Goal: Browse casually: Explore the website without a specific task or goal

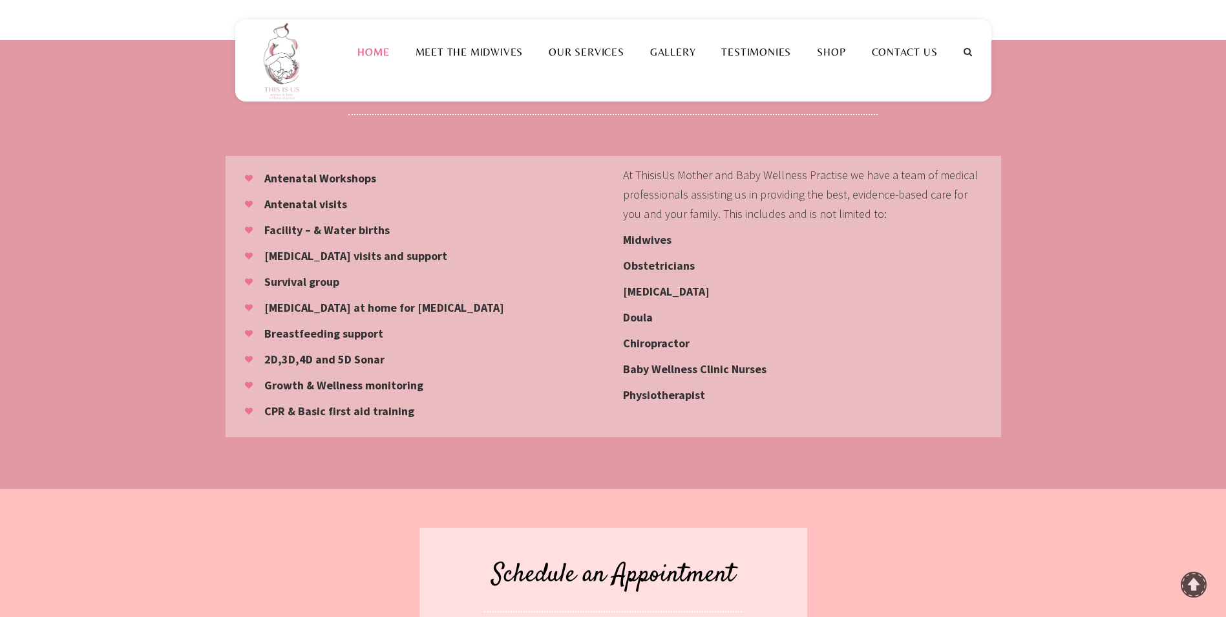
scroll to position [776, 0]
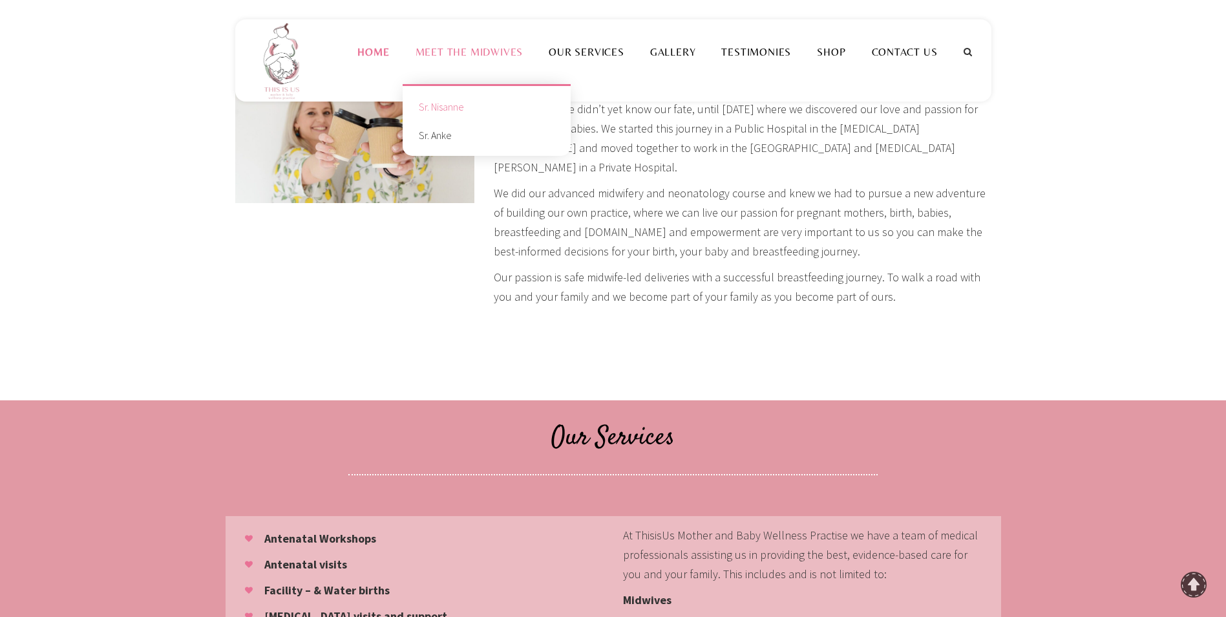
click at [463, 105] on link "Sr. Nisanne" at bounding box center [486, 106] width 149 height 28
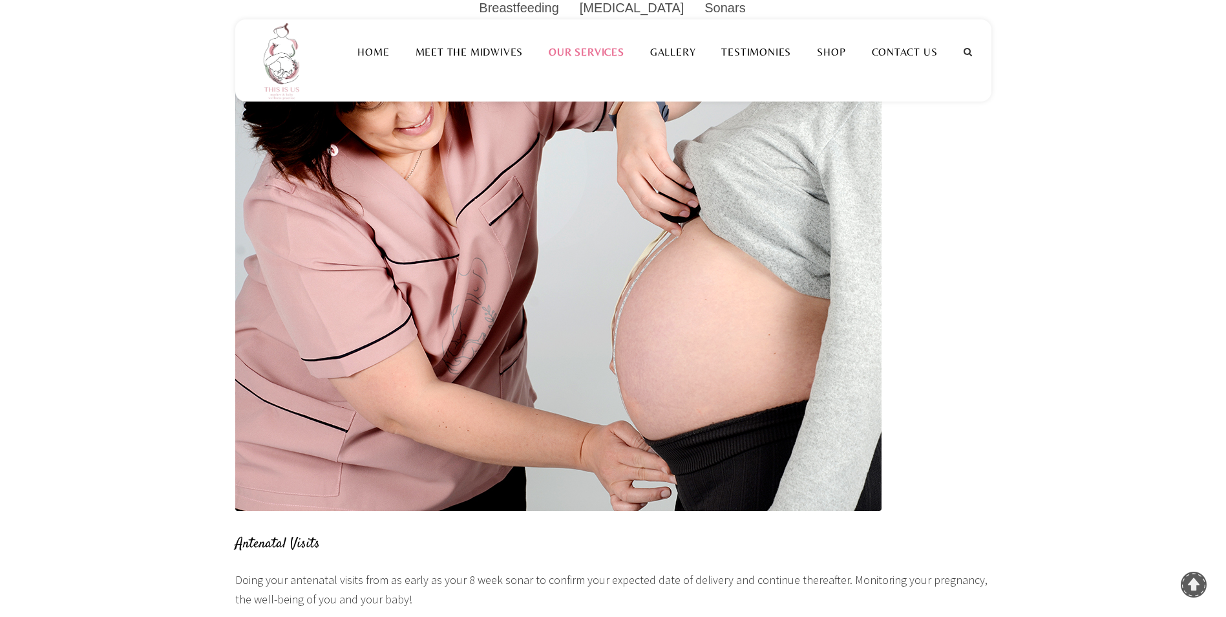
scroll to position [336, 0]
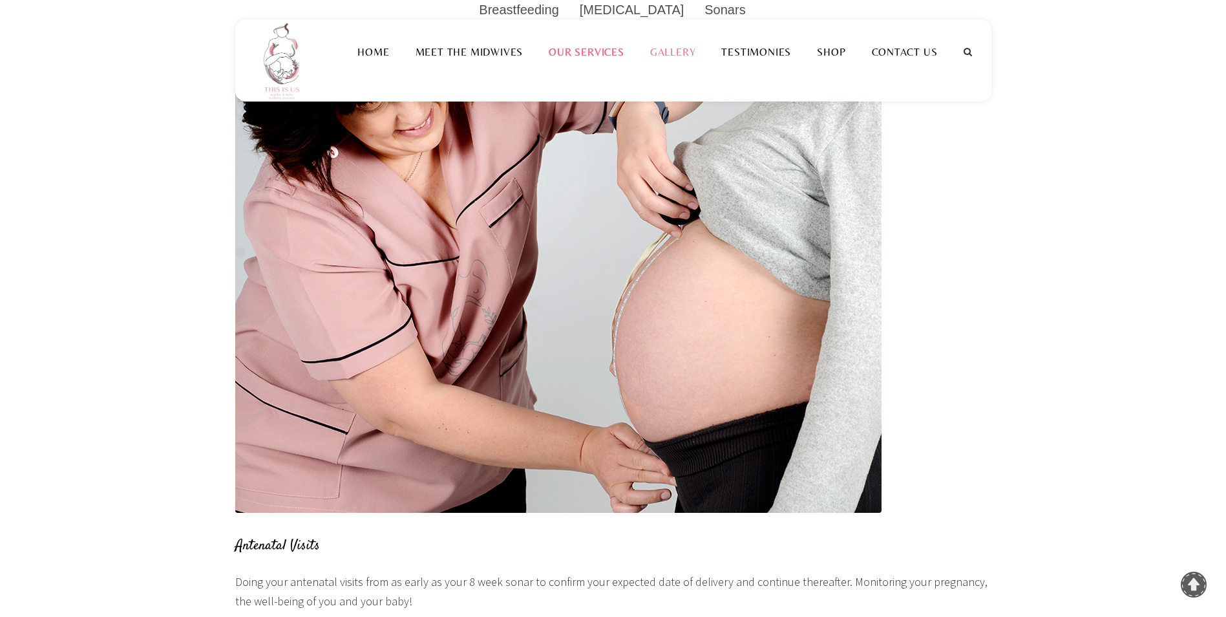
click at [689, 49] on link "Gallery" at bounding box center [673, 52] width 72 height 12
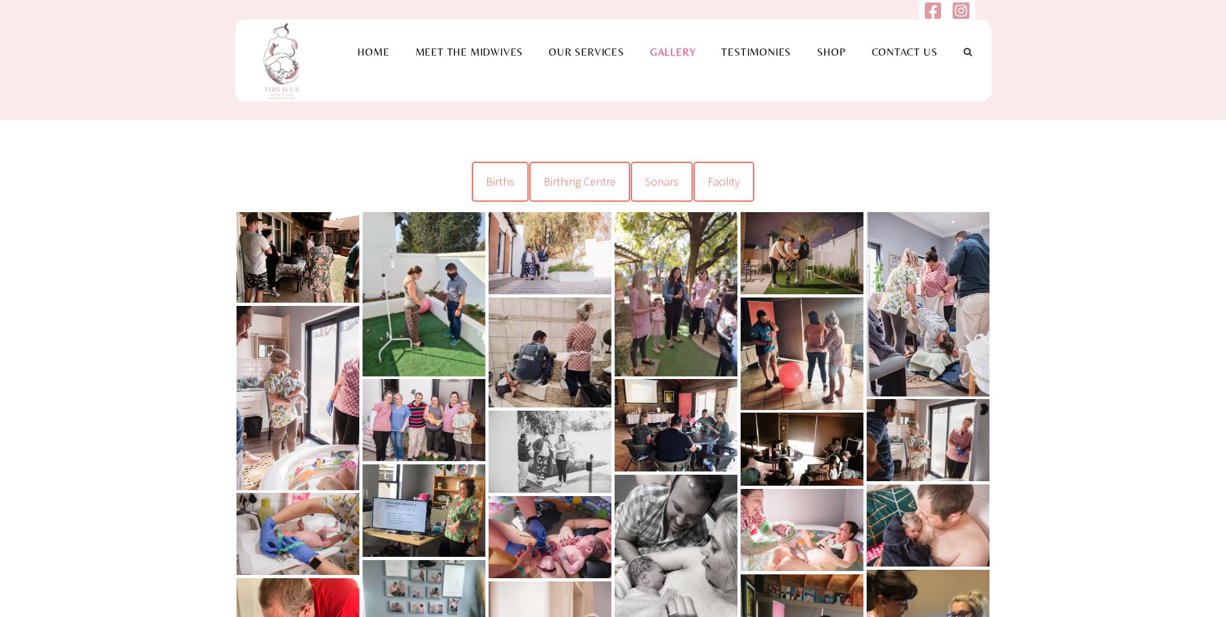
click at [280, 273] on link at bounding box center [298, 257] width 123 height 90
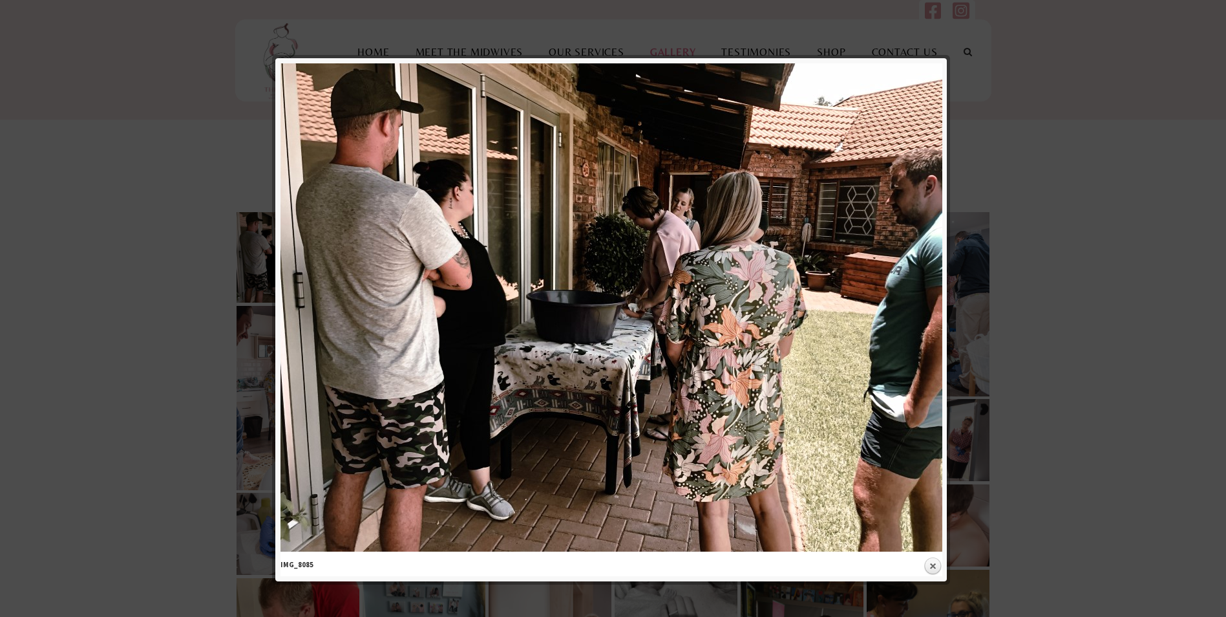
click at [933, 339] on img at bounding box center [611, 307] width 662 height 488
click at [926, 561] on link "Close" at bounding box center [932, 565] width 19 height 19
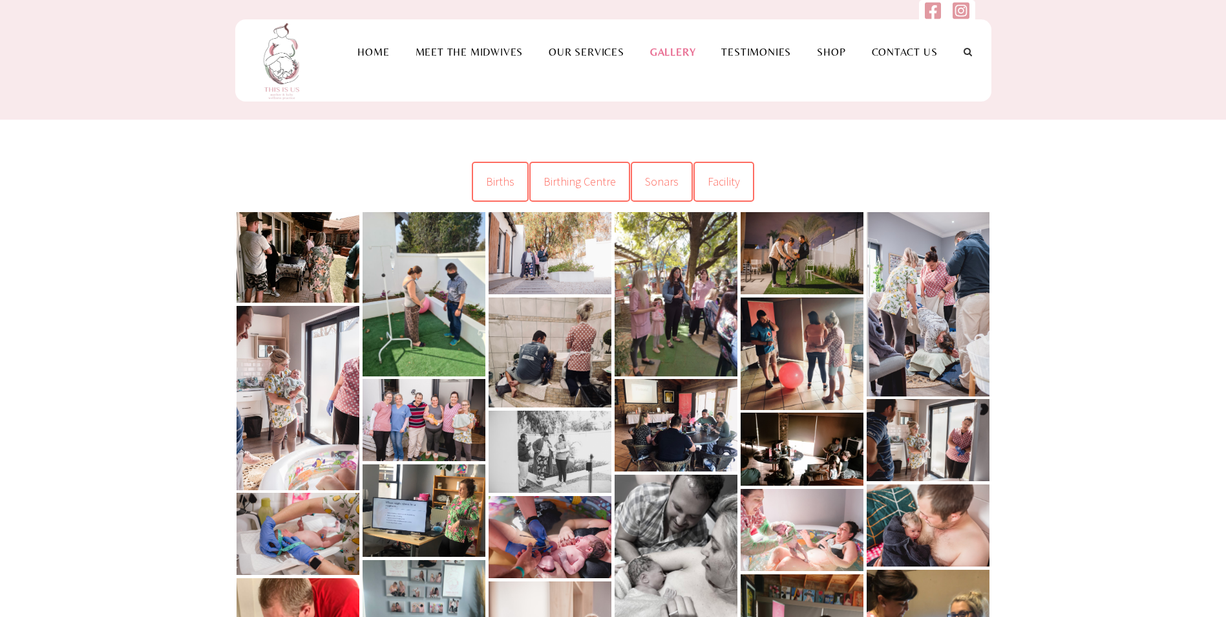
click at [324, 364] on link at bounding box center [298, 398] width 123 height 184
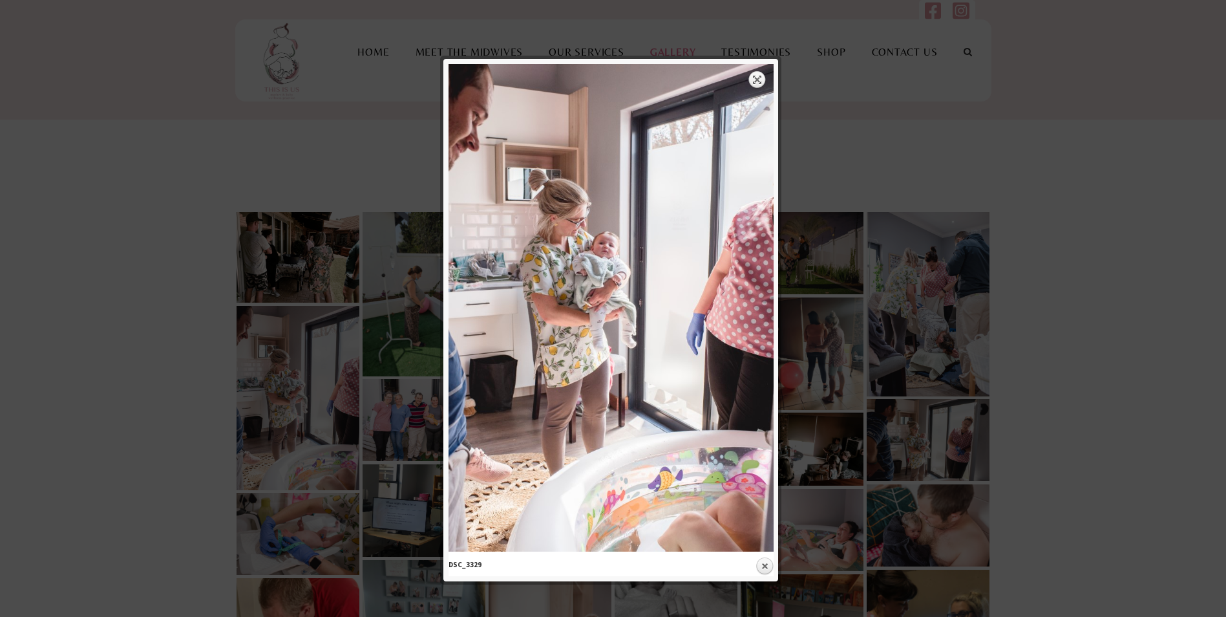
click at [758, 79] on link "Expand" at bounding box center [757, 79] width 18 height 18
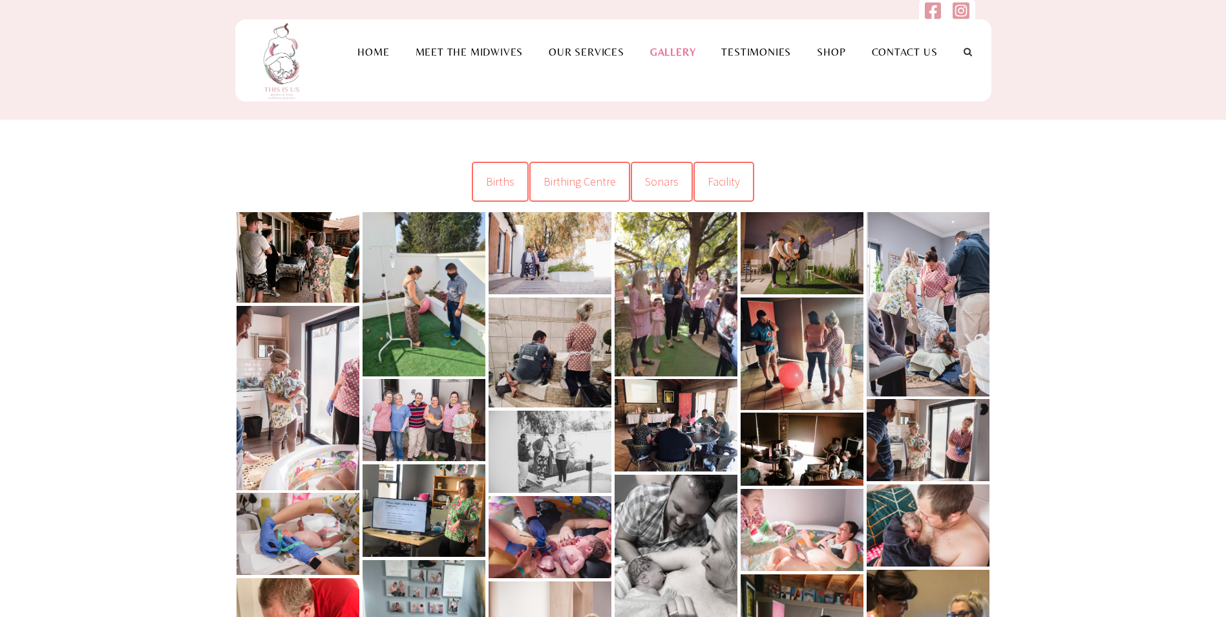
click at [930, 321] on link at bounding box center [928, 304] width 123 height 184
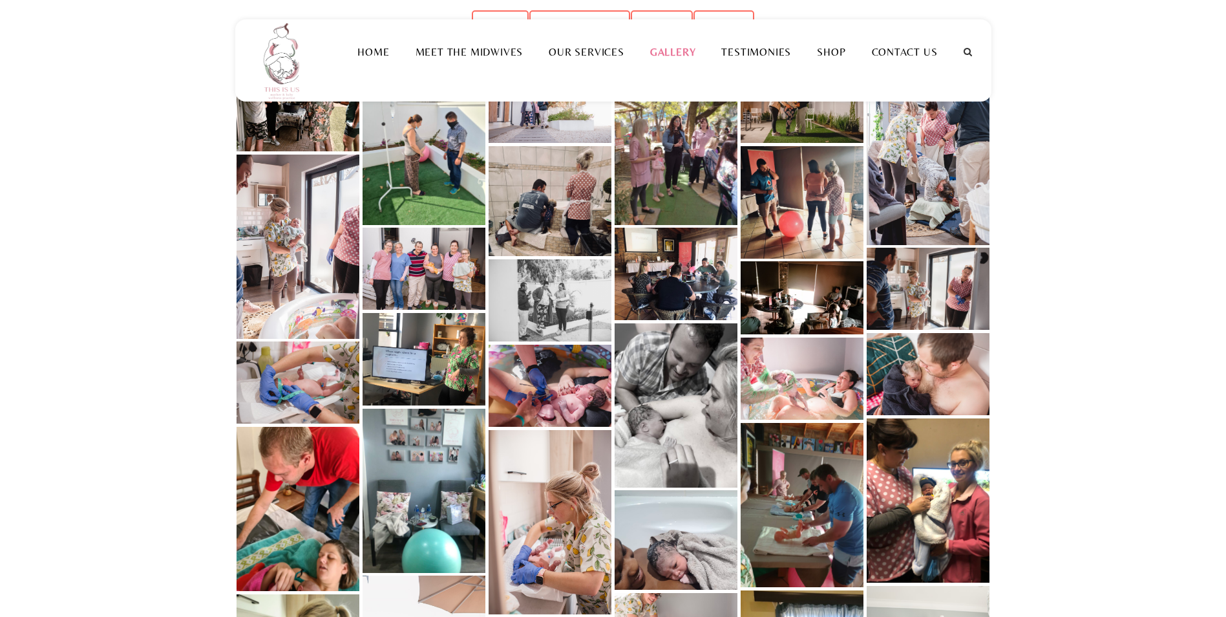
scroll to position [194, 0]
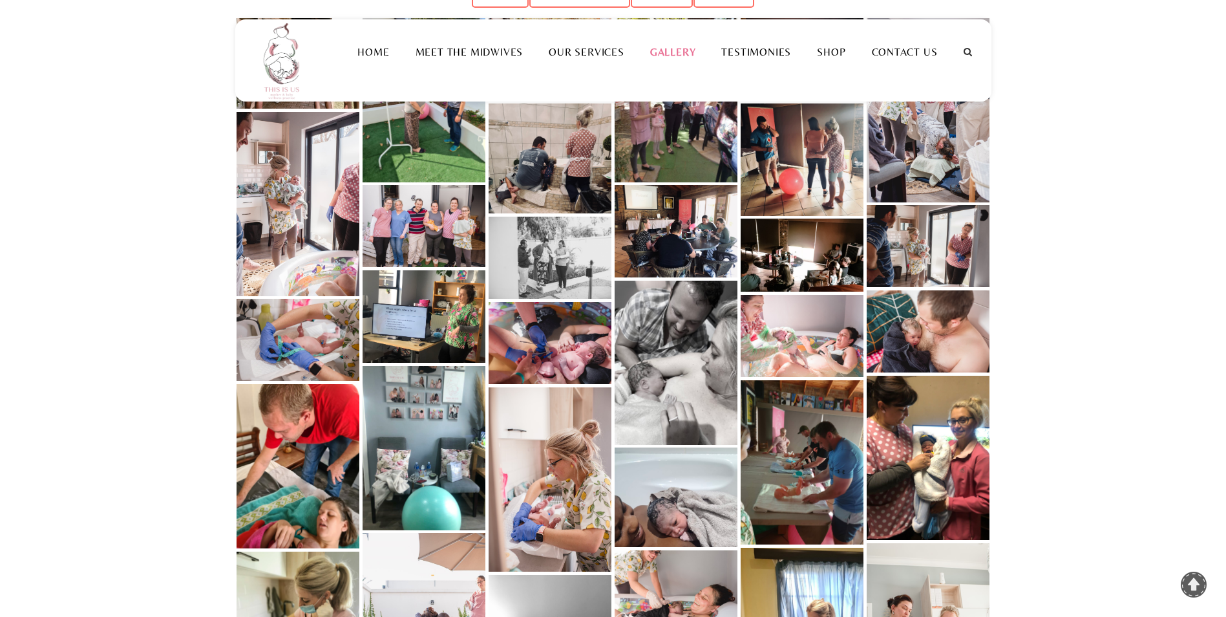
click at [538, 346] on link at bounding box center [550, 343] width 123 height 82
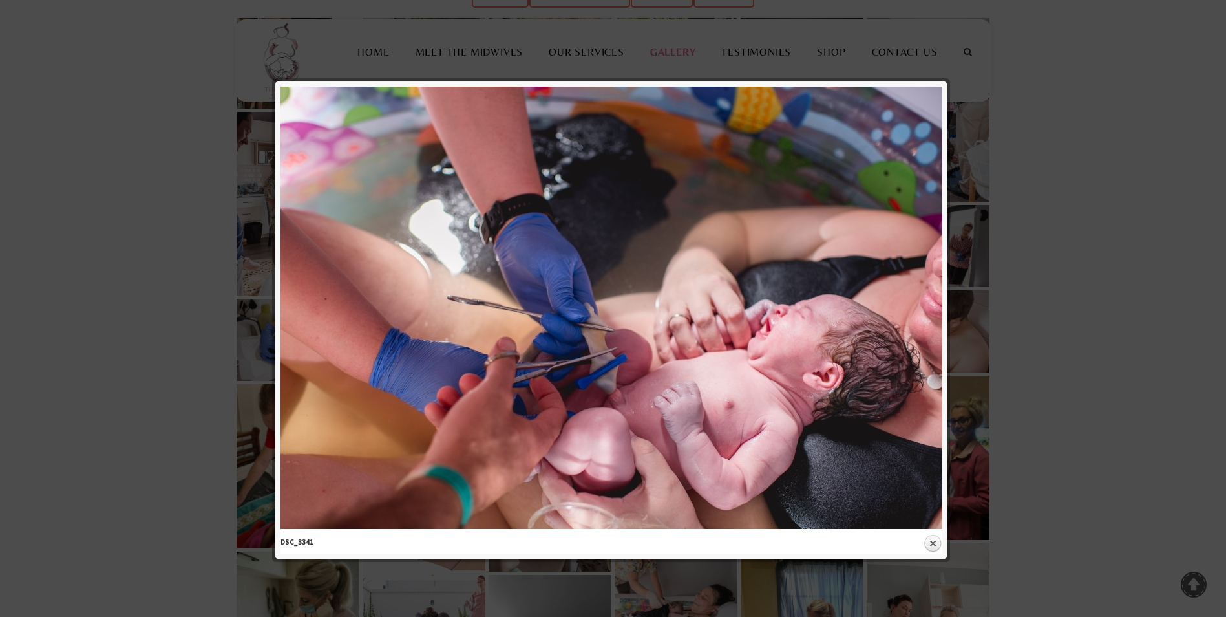
click at [945, 538] on div "Expand next previous Play Previous 1/1 Next DSC_3341 Close" at bounding box center [617, 320] width 674 height 467
click at [932, 540] on link "Close" at bounding box center [932, 543] width 19 height 19
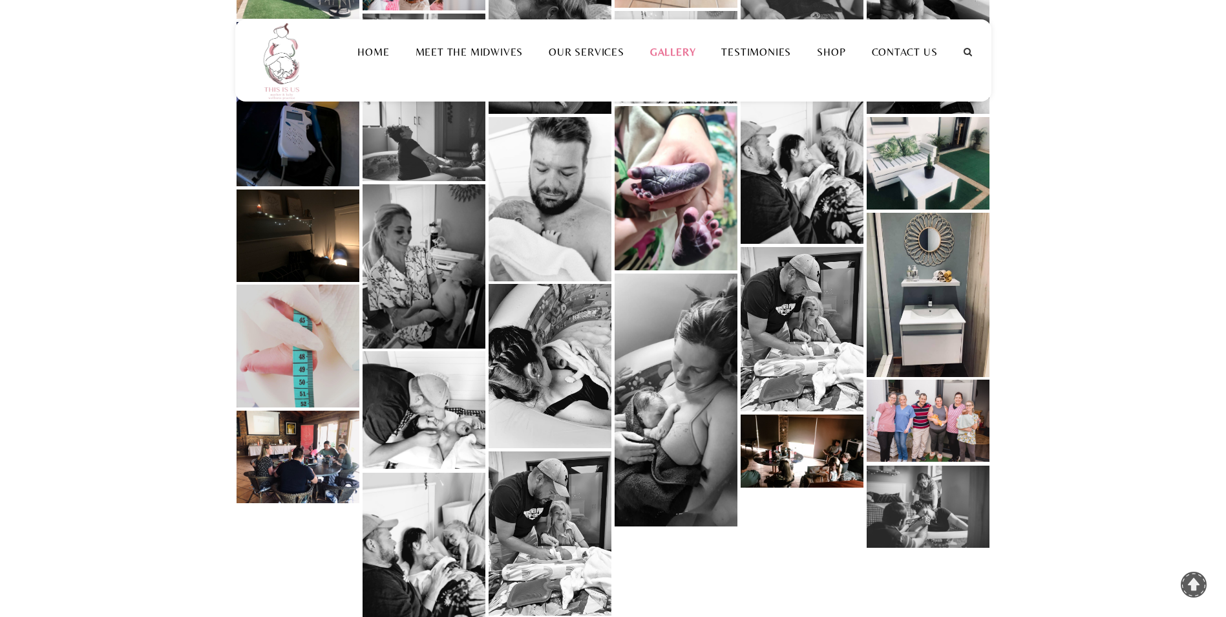
scroll to position [1034, 0]
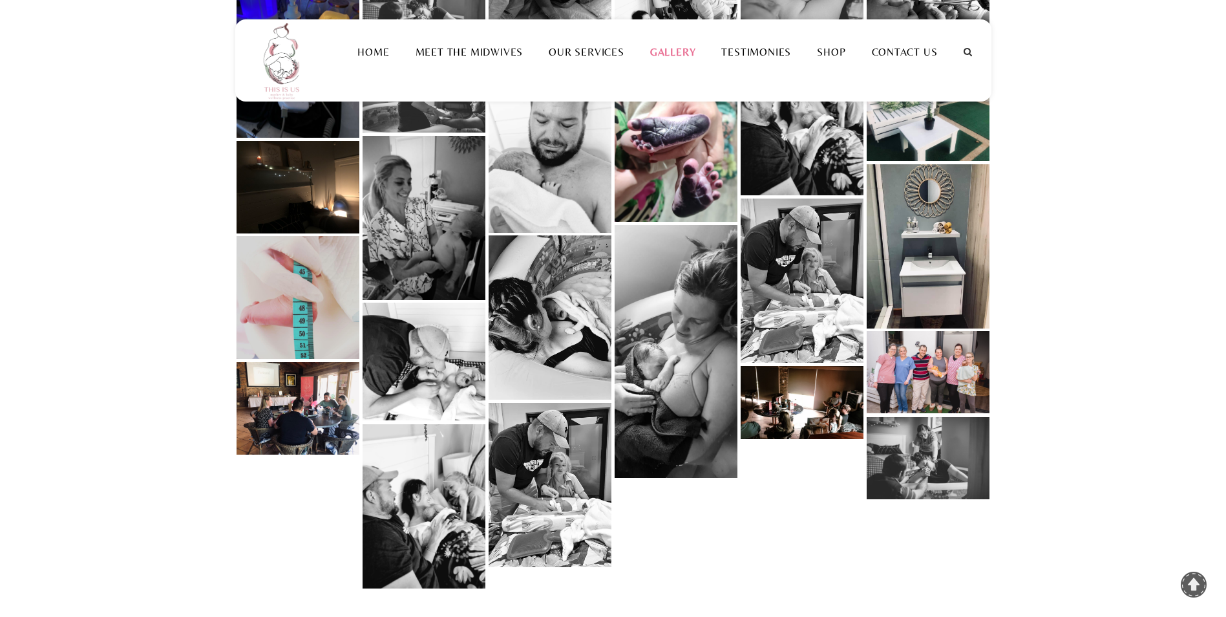
click at [930, 445] on link at bounding box center [928, 458] width 123 height 82
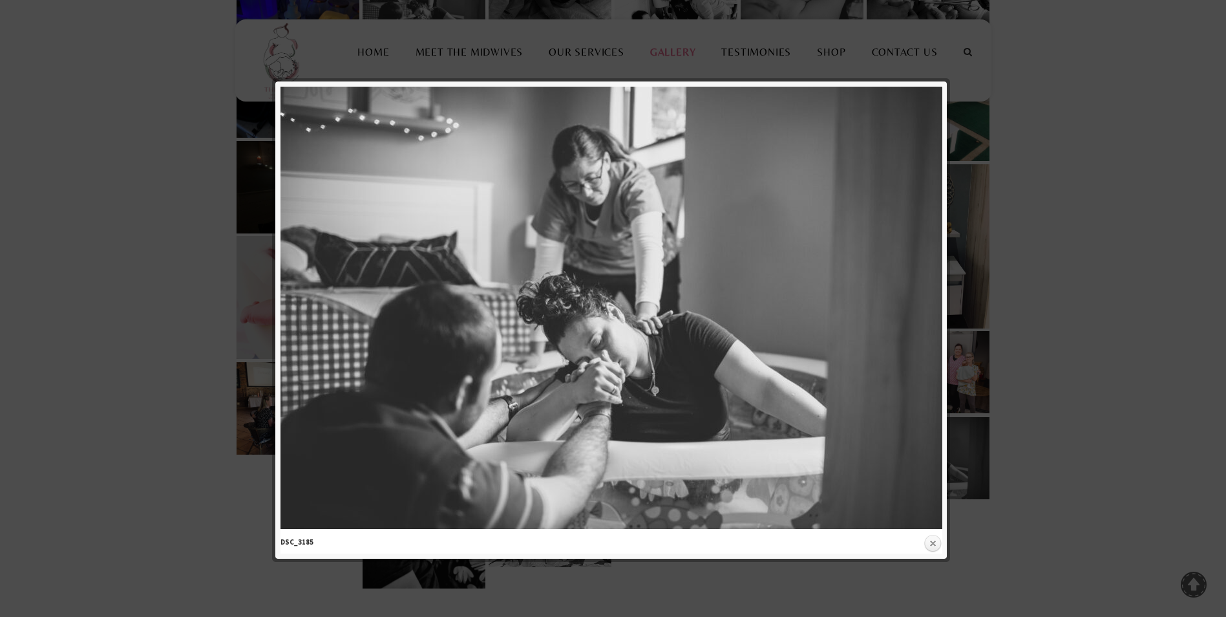
click at [934, 545] on link "Close" at bounding box center [932, 543] width 19 height 19
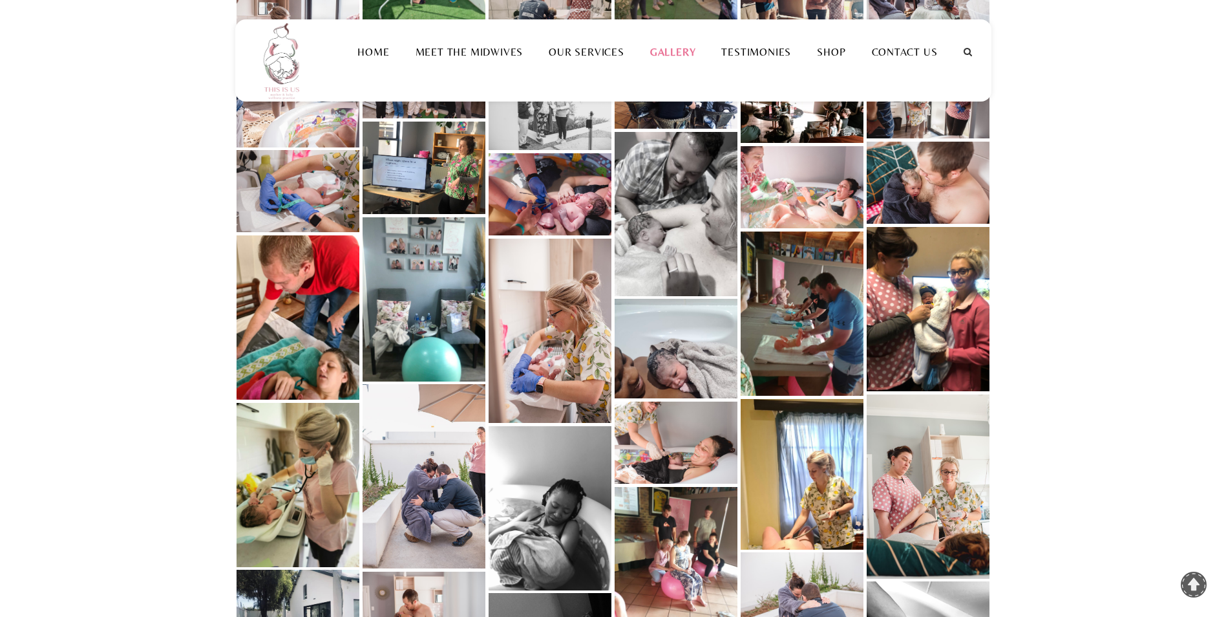
scroll to position [323, 0]
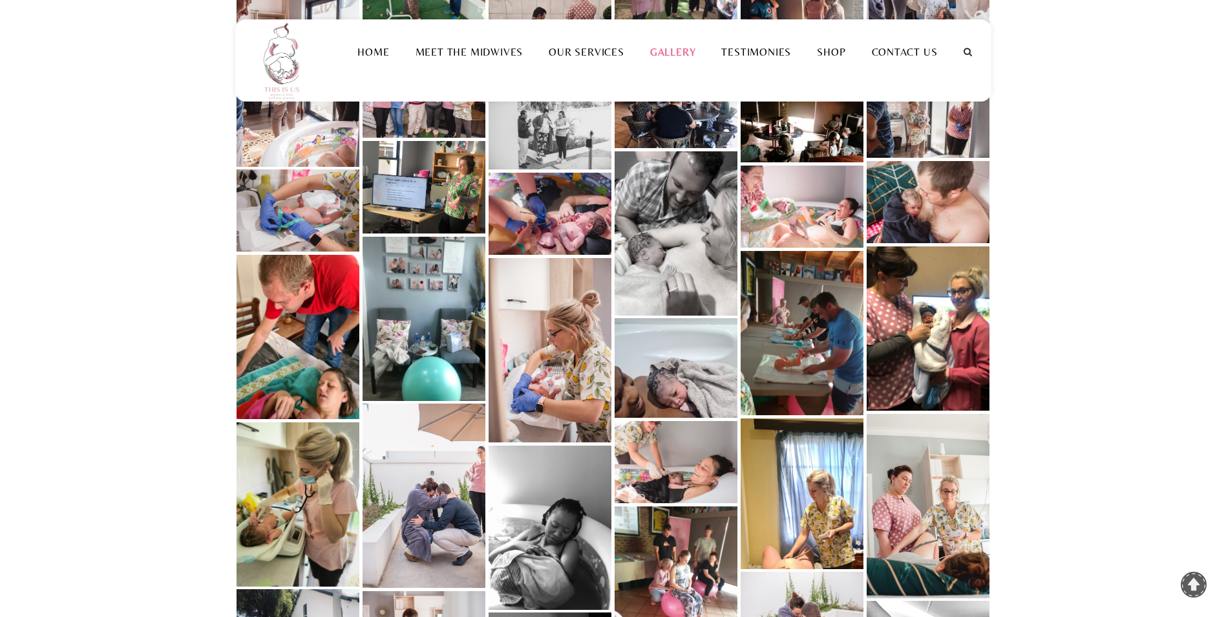
click at [856, 369] on link at bounding box center [802, 333] width 123 height 164
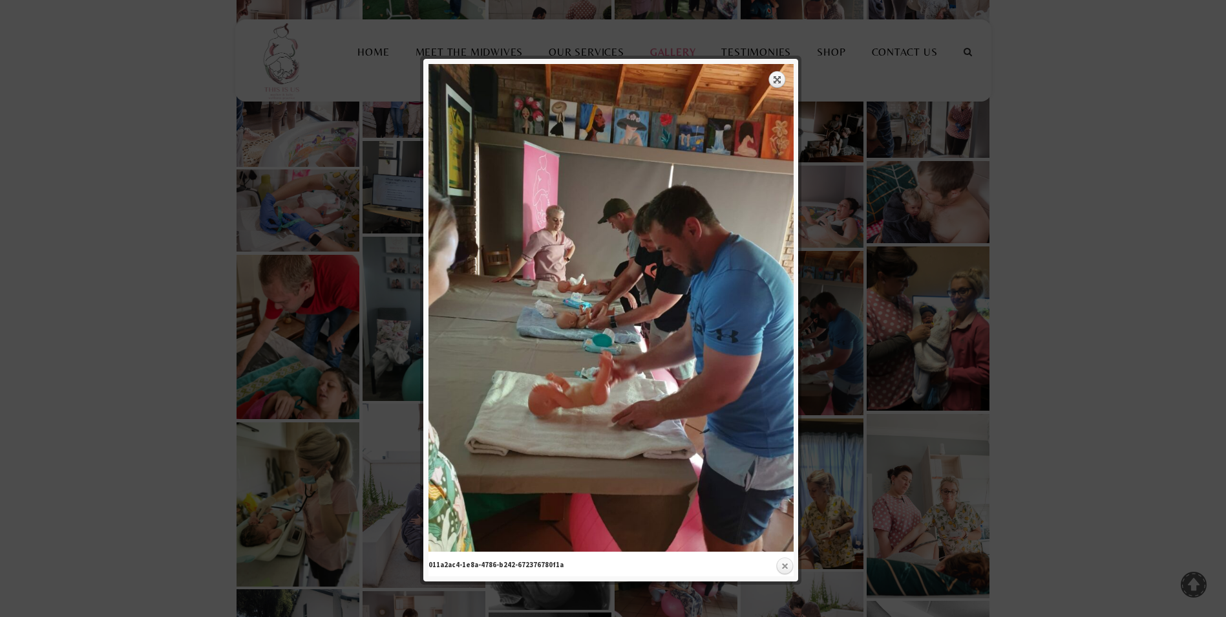
click at [786, 564] on link "Close" at bounding box center [784, 565] width 19 height 19
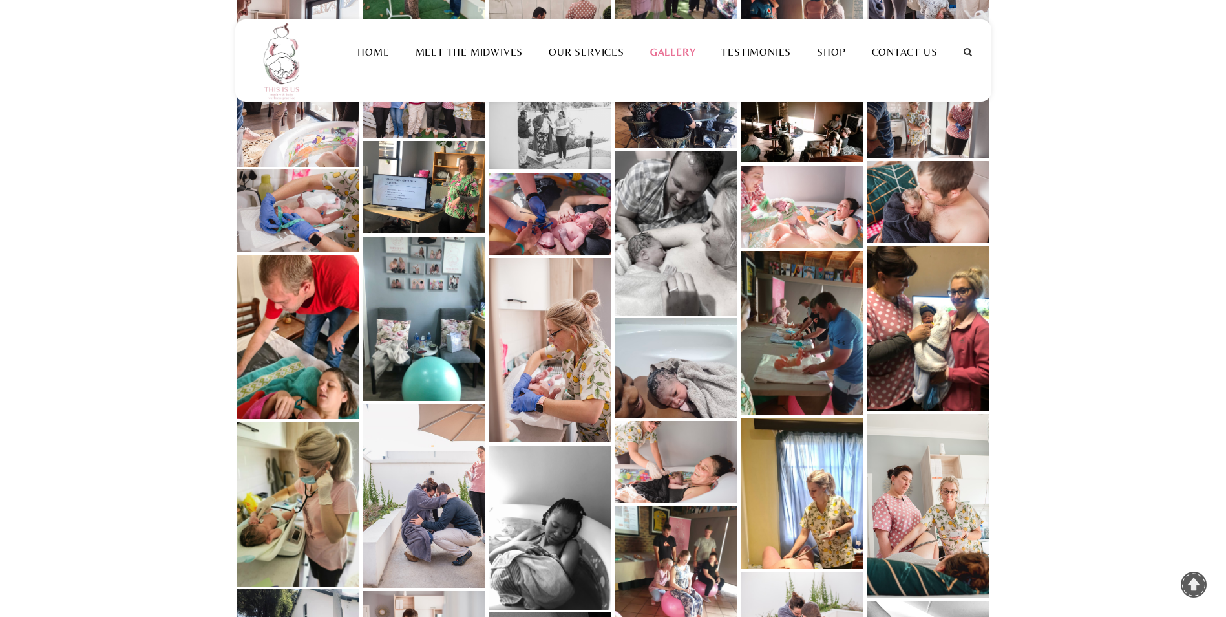
click at [810, 212] on link at bounding box center [802, 206] width 123 height 82
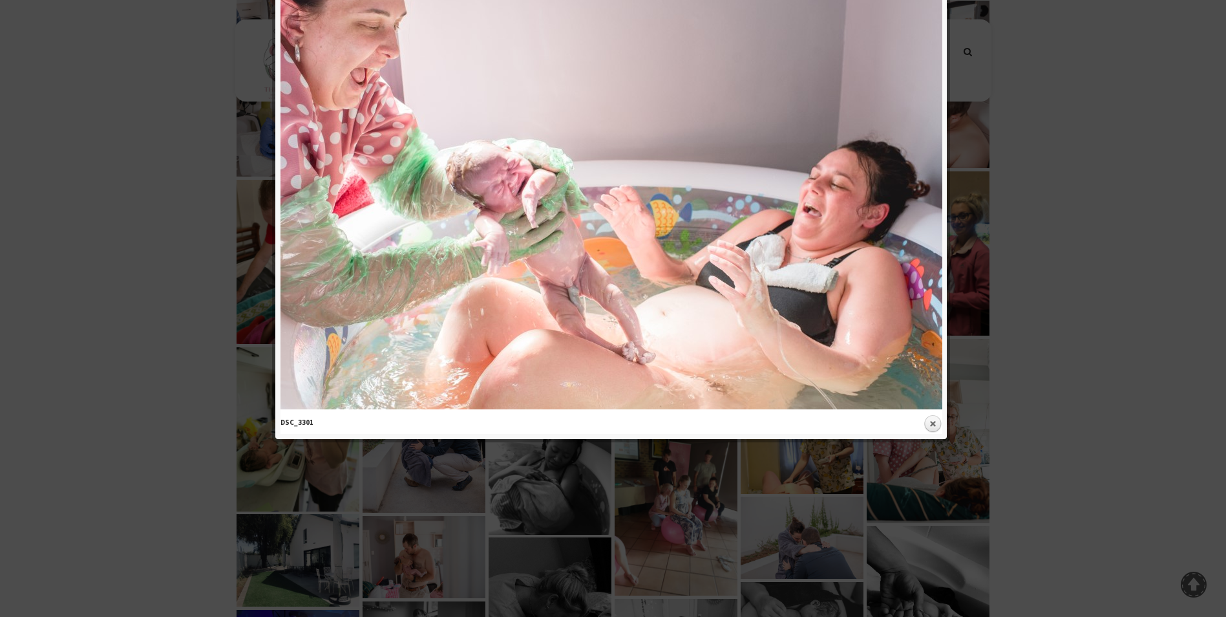
scroll to position [259, 0]
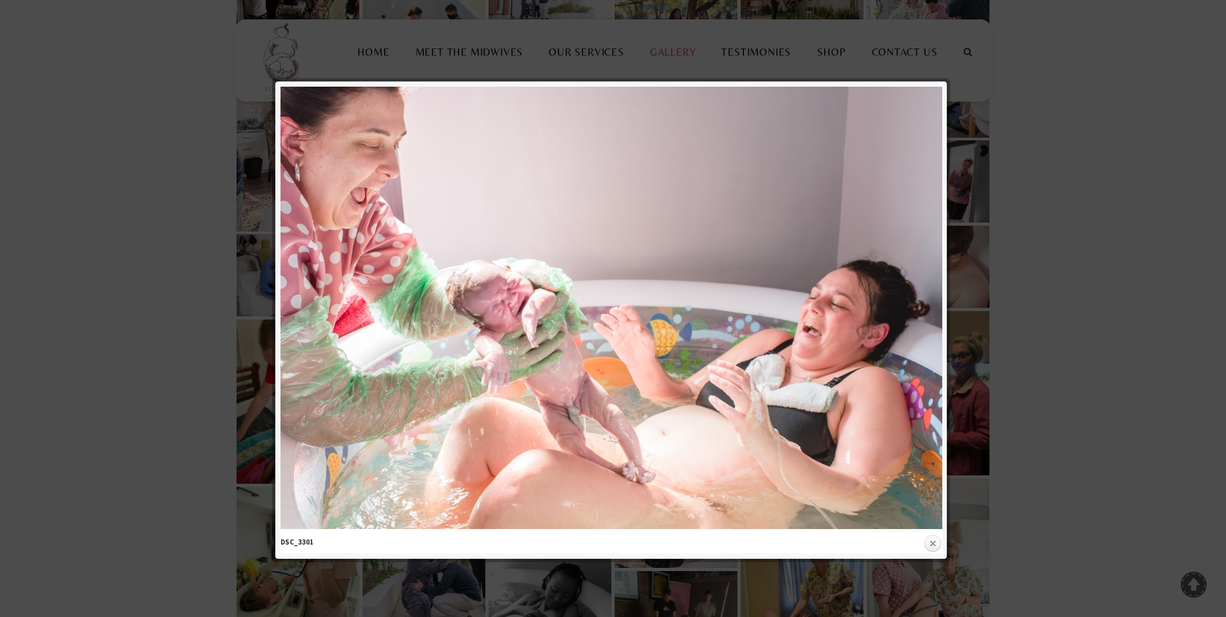
click at [934, 542] on link "Close" at bounding box center [932, 543] width 19 height 19
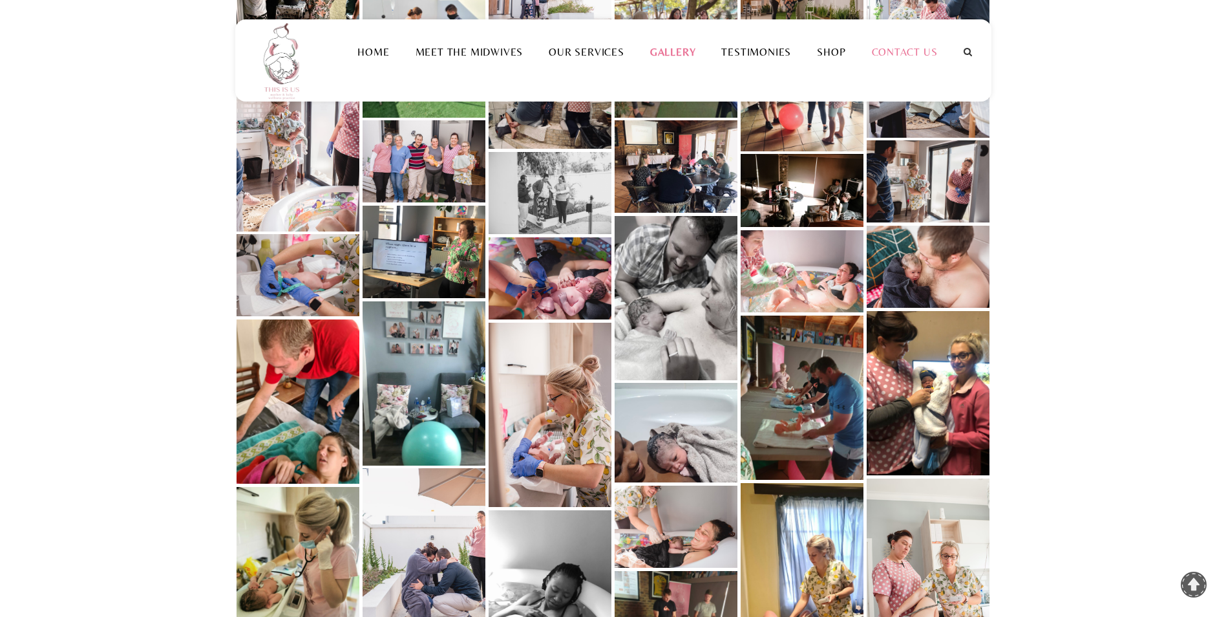
click at [903, 55] on link "Contact Us" at bounding box center [905, 52] width 92 height 12
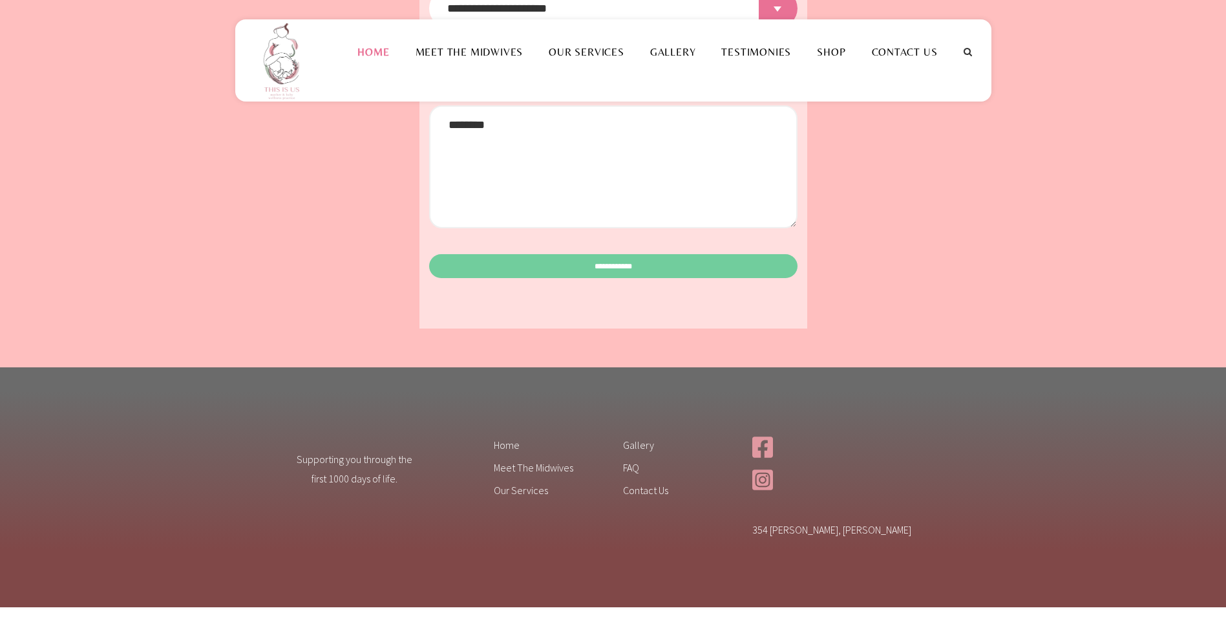
scroll to position [1996, 0]
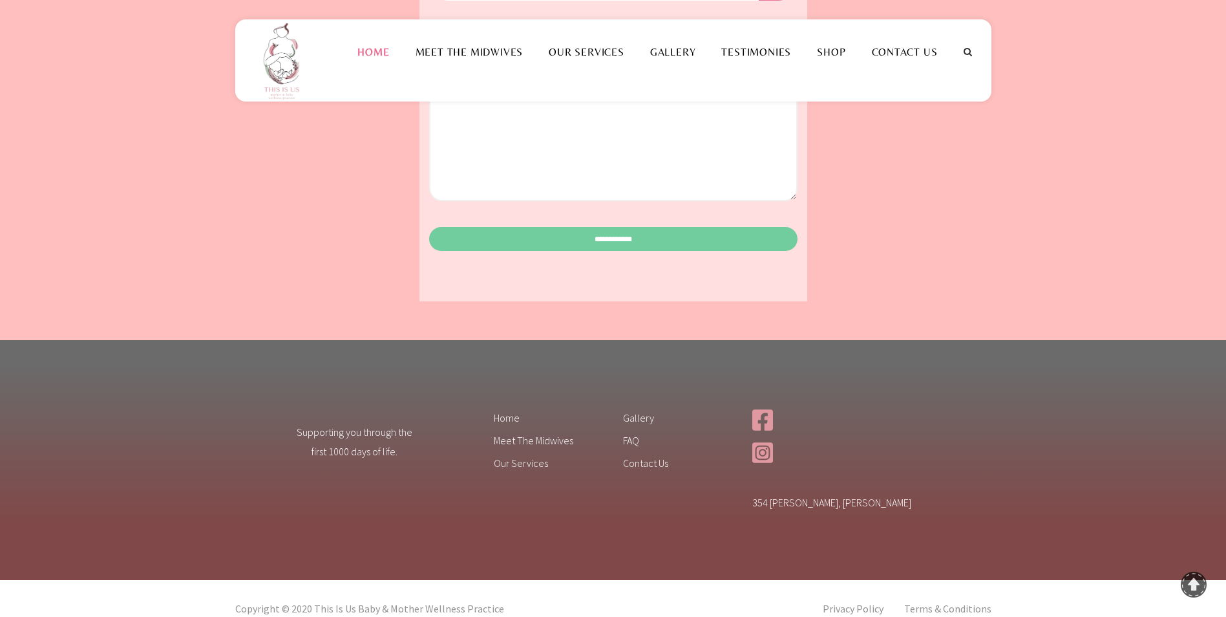
drag, startPoint x: 156, startPoint y: 262, endPoint x: 151, endPoint y: 249, distance: 14.3
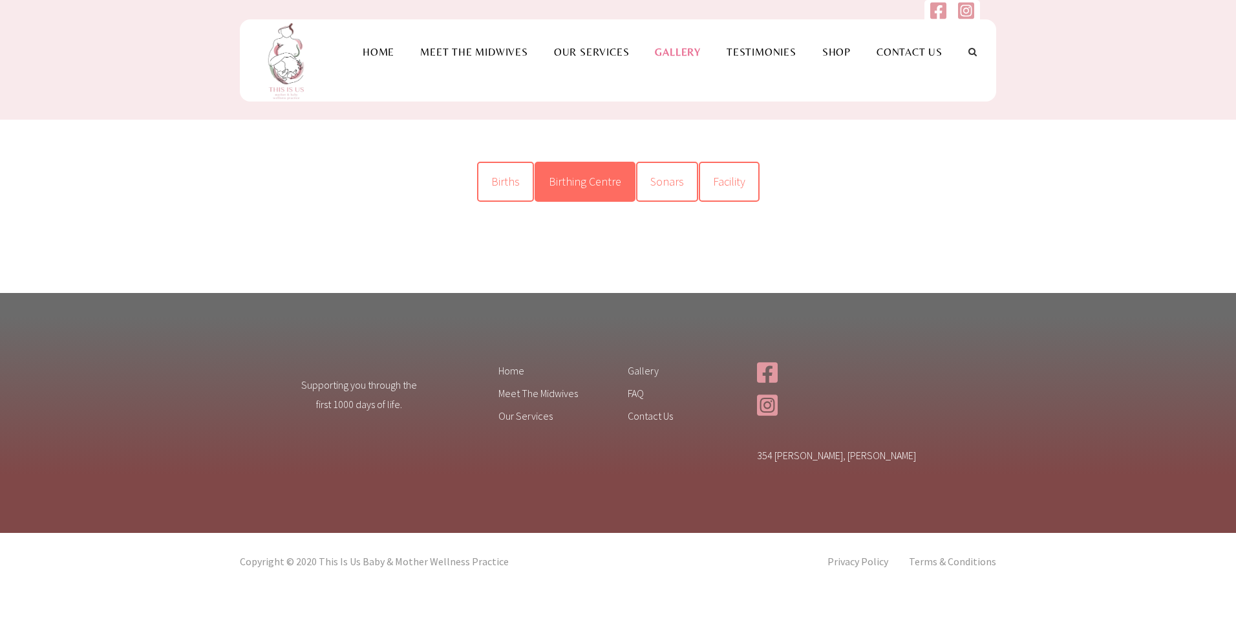
click at [587, 181] on span "Birthing Centre" at bounding box center [585, 181] width 72 height 15
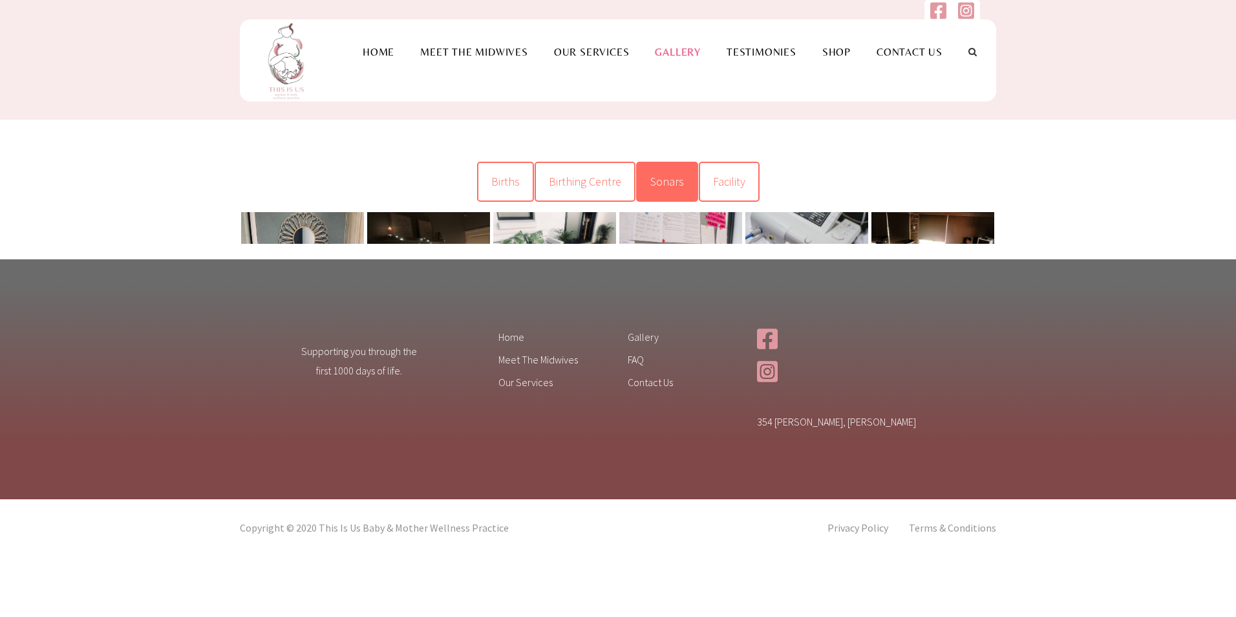
click at [671, 183] on span "Sonars" at bounding box center [667, 181] width 34 height 15
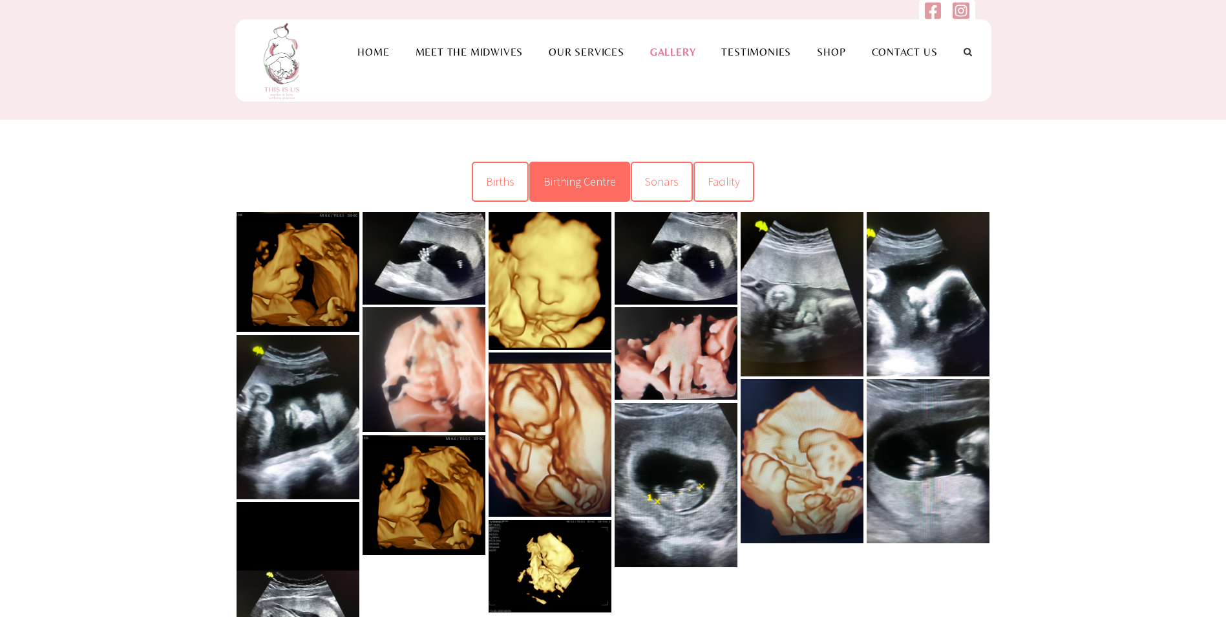
click at [596, 190] on link "Birthing Centre" at bounding box center [579, 182] width 101 height 40
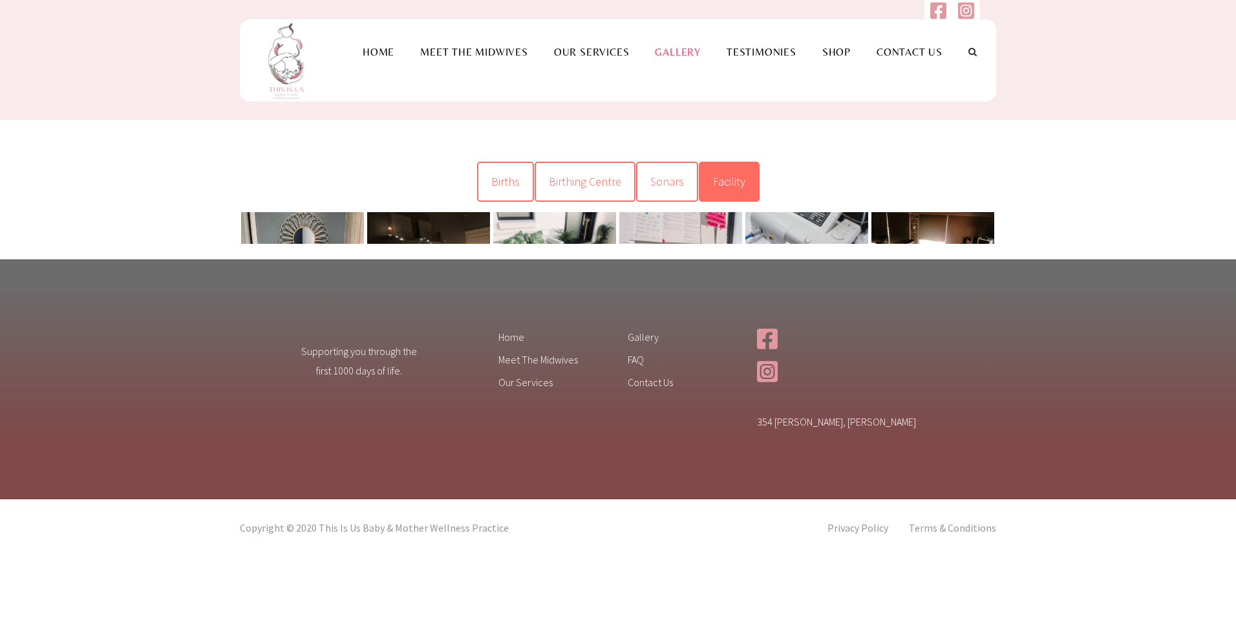
click at [715, 186] on span "Facility" at bounding box center [729, 181] width 32 height 15
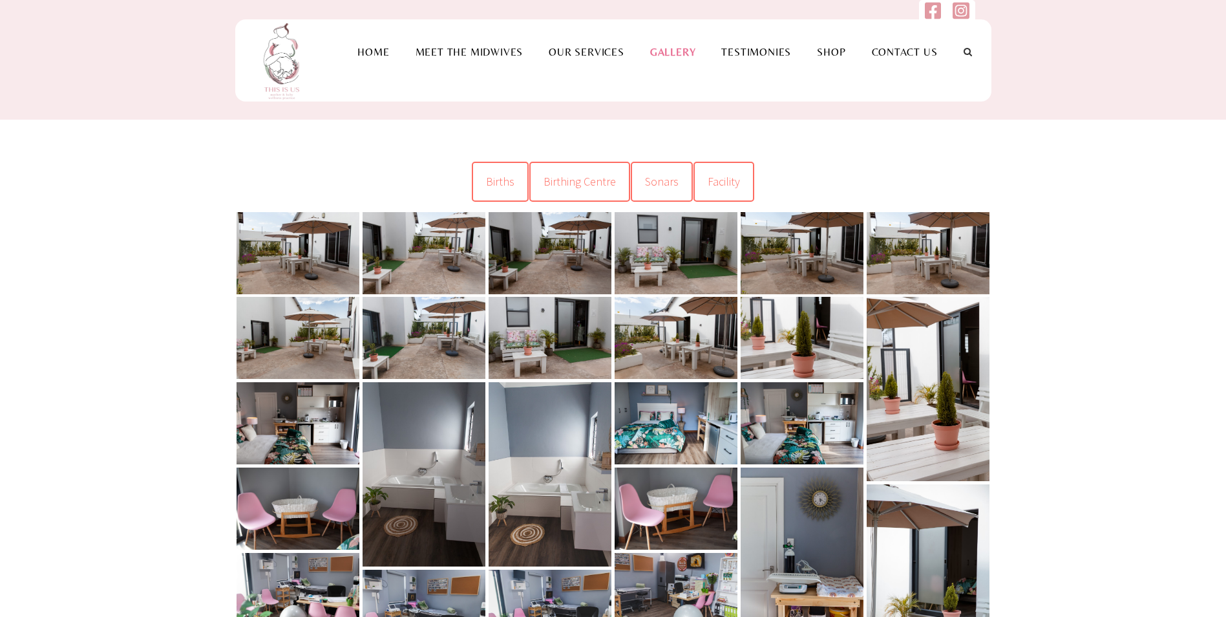
click at [324, 248] on link at bounding box center [298, 253] width 123 height 82
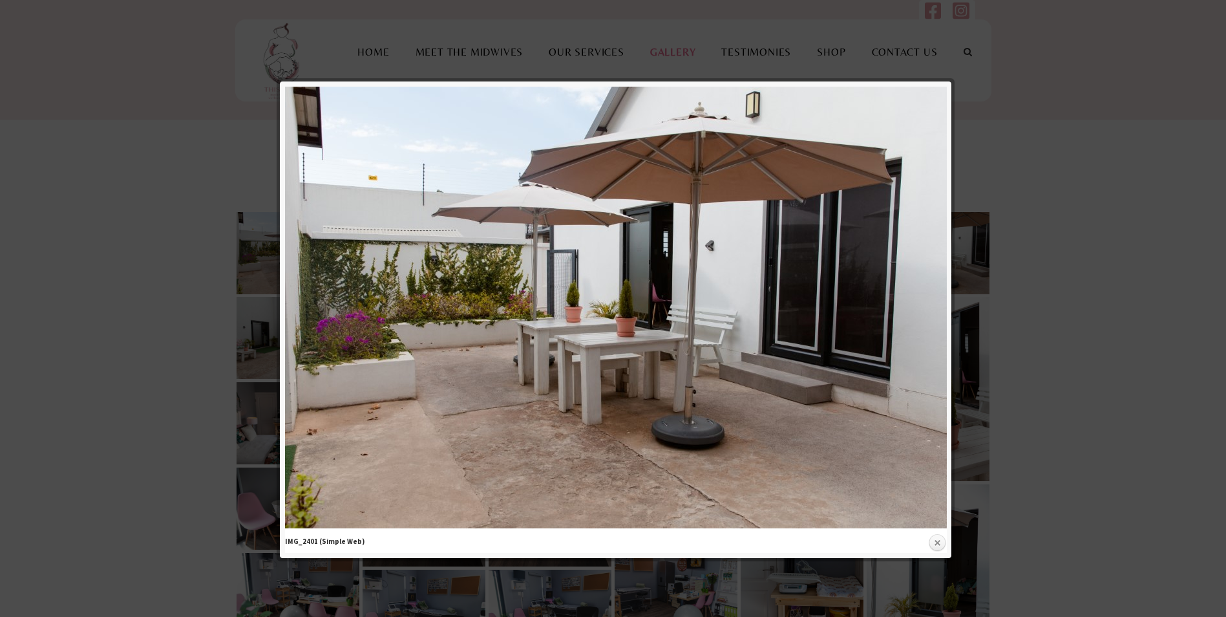
click at [935, 544] on link "Close" at bounding box center [936, 542] width 19 height 19
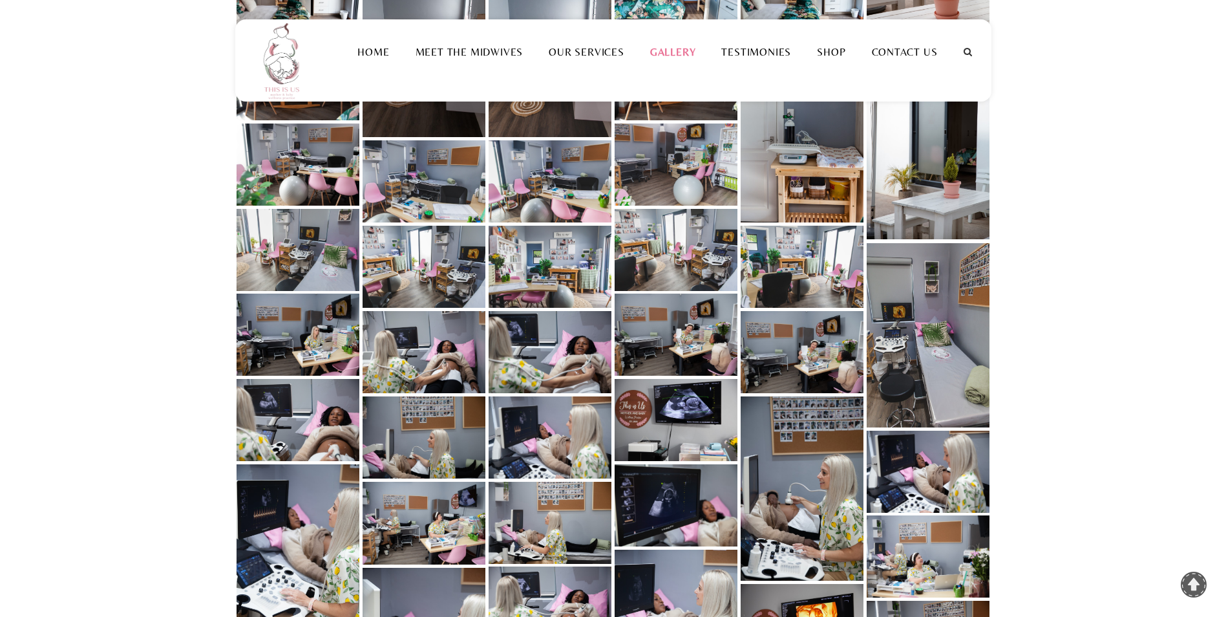
scroll to position [452, 0]
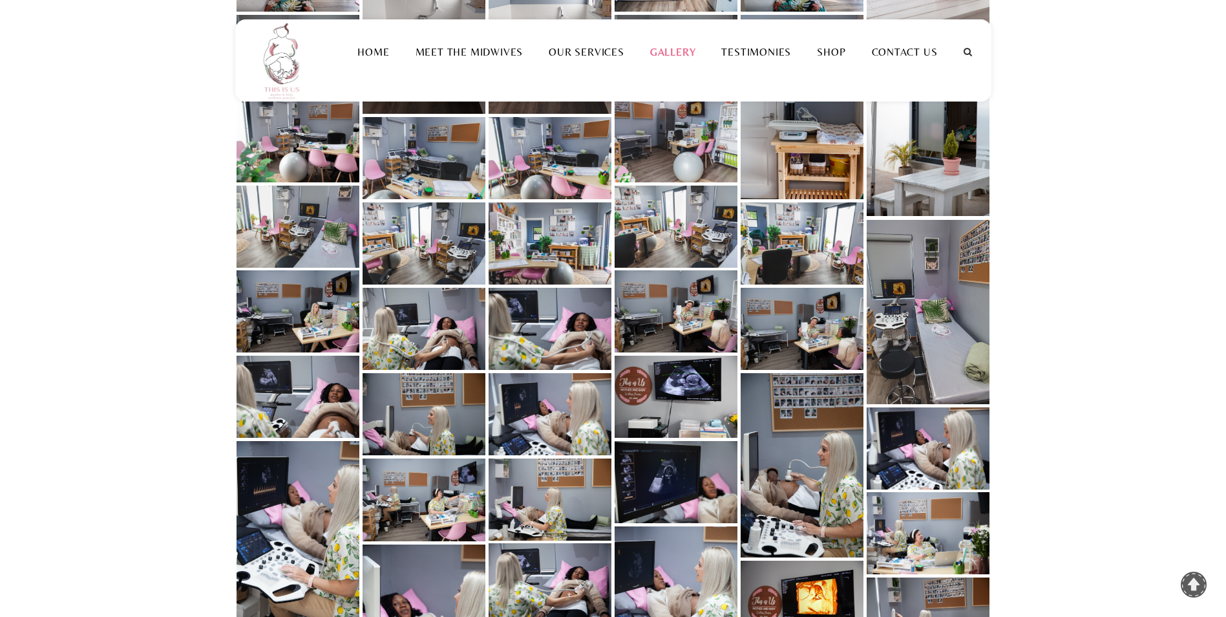
click at [541, 416] on link at bounding box center [550, 414] width 123 height 82
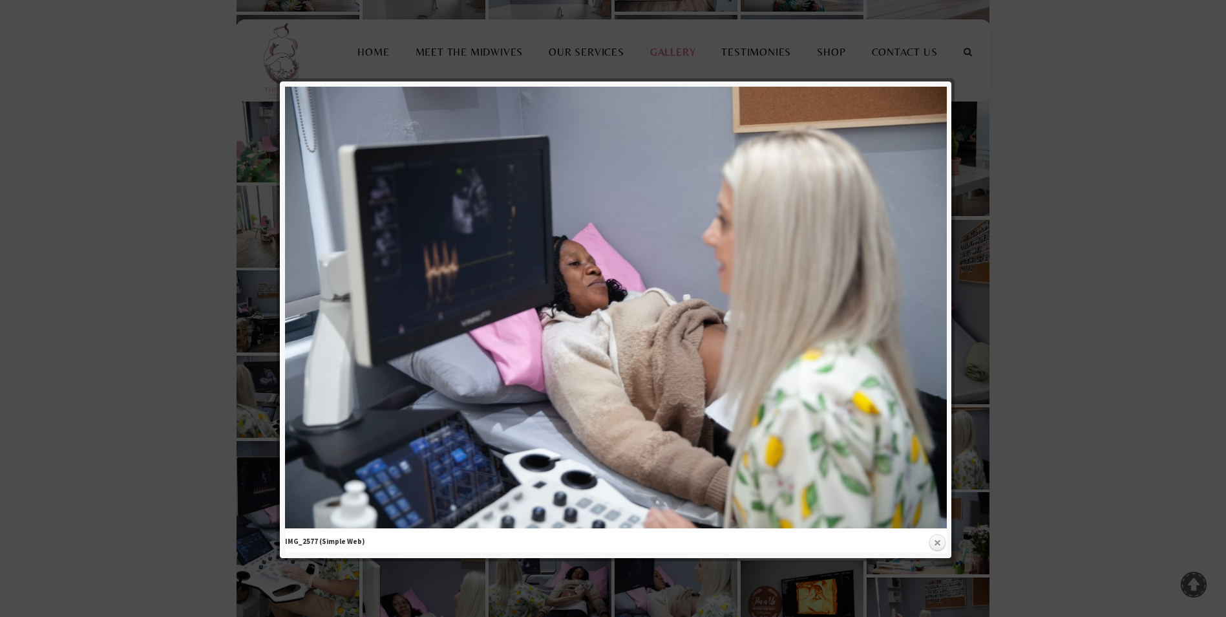
click at [936, 543] on link "Close" at bounding box center [936, 542] width 19 height 19
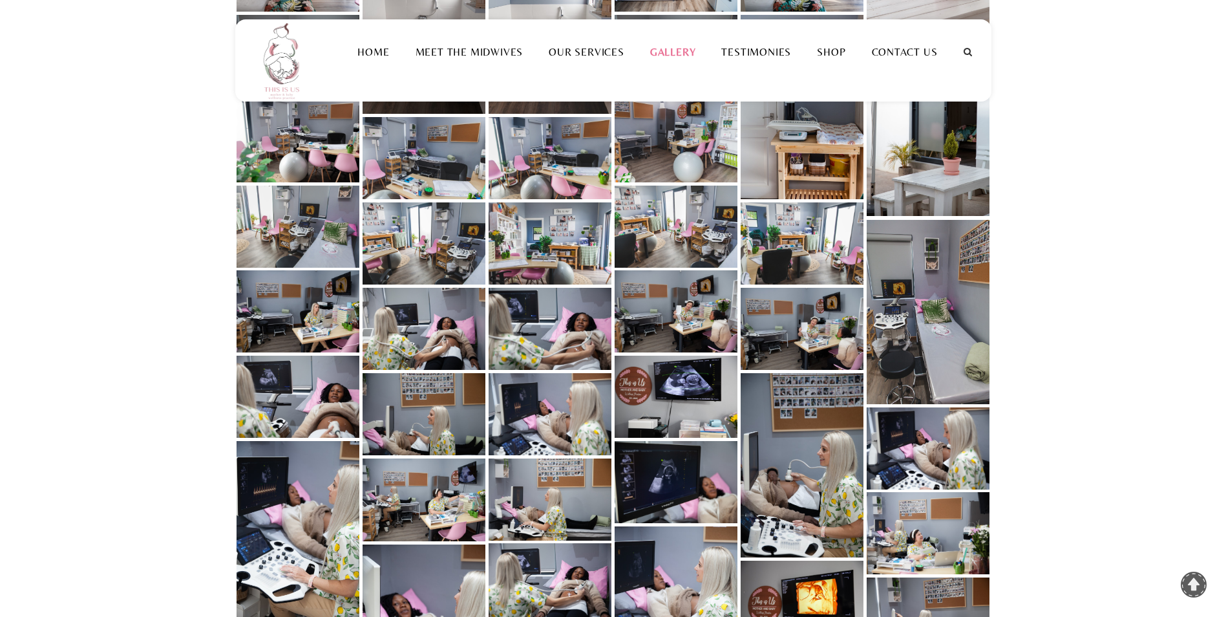
click at [786, 516] on link at bounding box center [802, 465] width 123 height 184
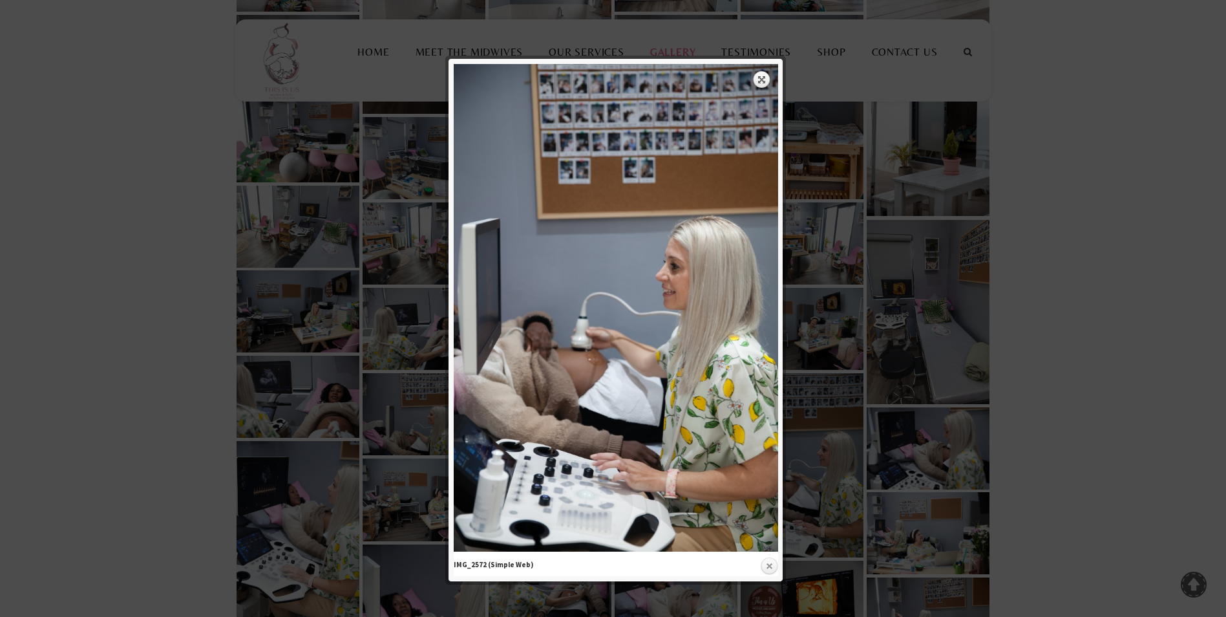
click at [768, 565] on link "Close" at bounding box center [768, 565] width 19 height 19
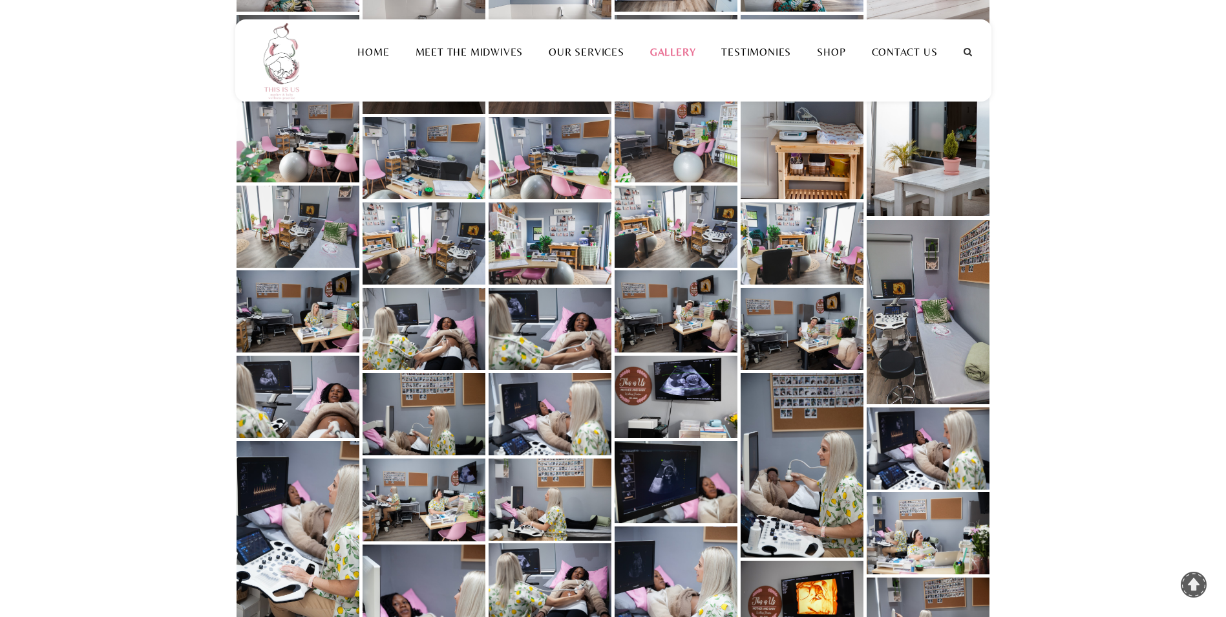
click at [706, 478] on link at bounding box center [676, 482] width 123 height 82
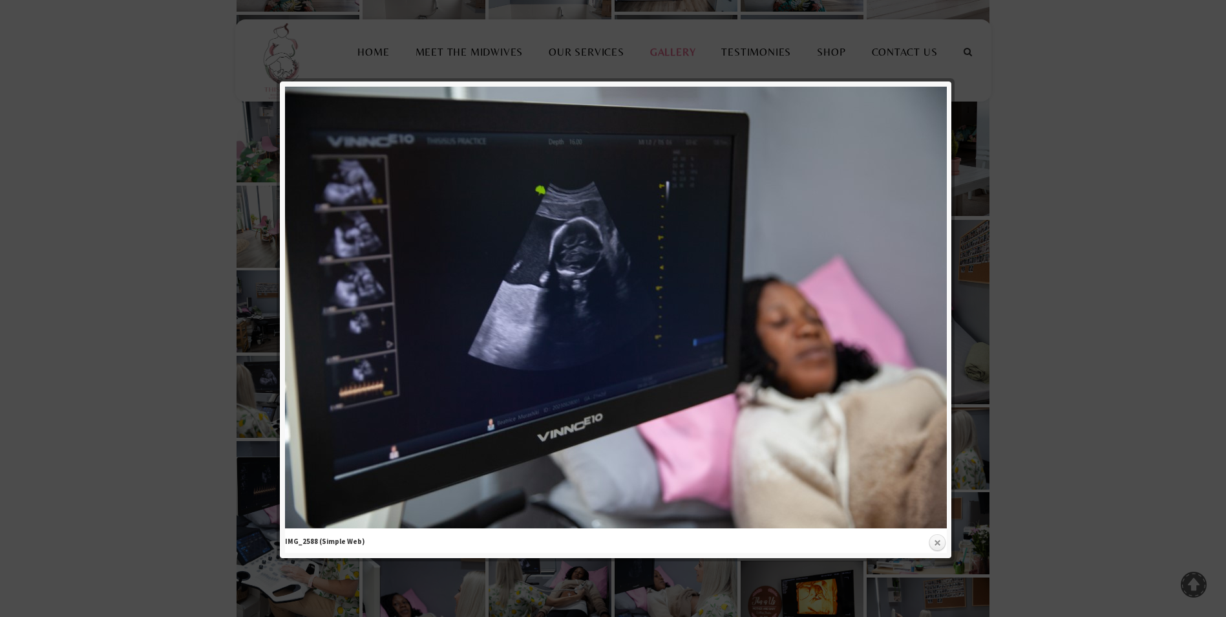
click at [936, 539] on link "Close" at bounding box center [936, 542] width 19 height 19
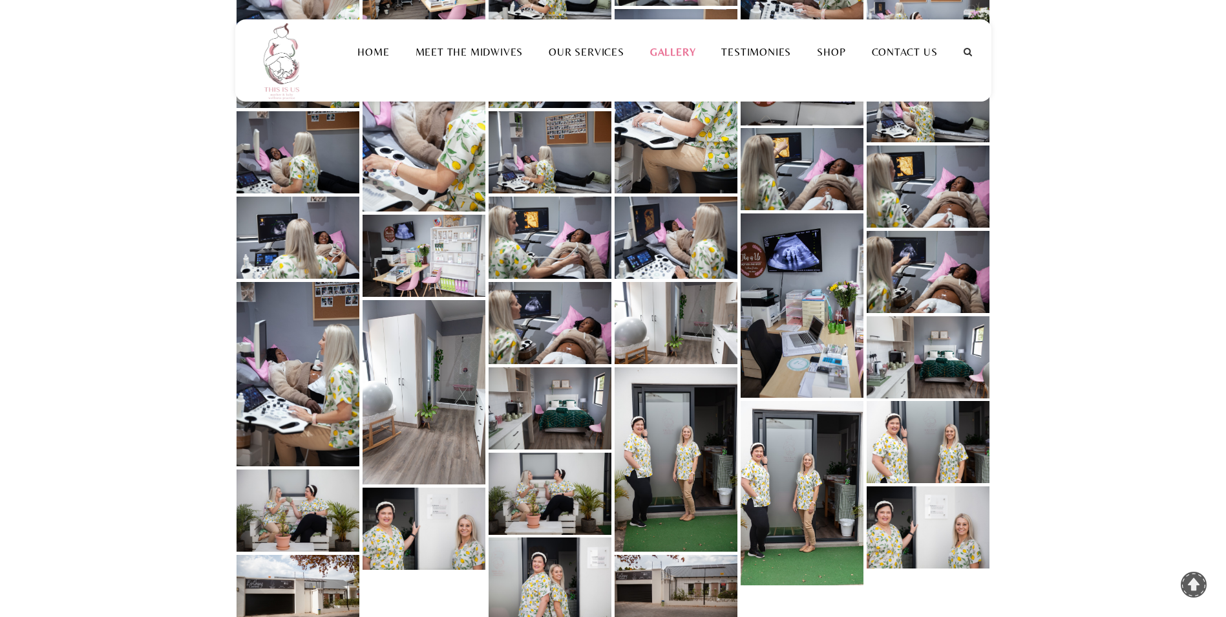
scroll to position [1034, 0]
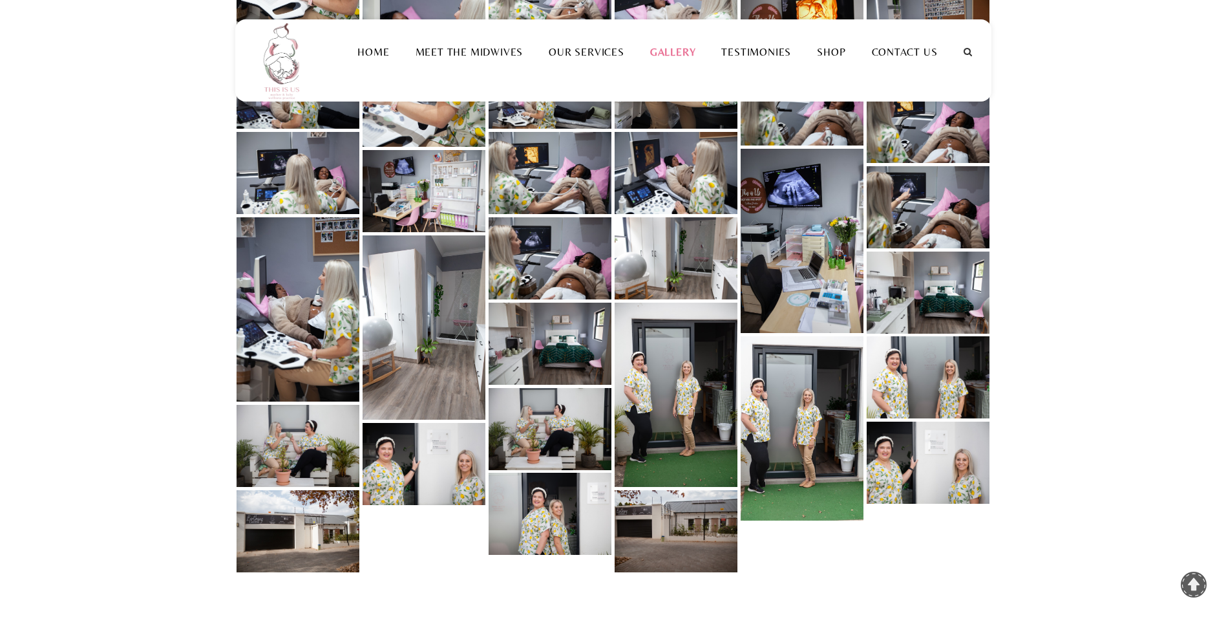
click at [643, 510] on link at bounding box center [676, 531] width 123 height 82
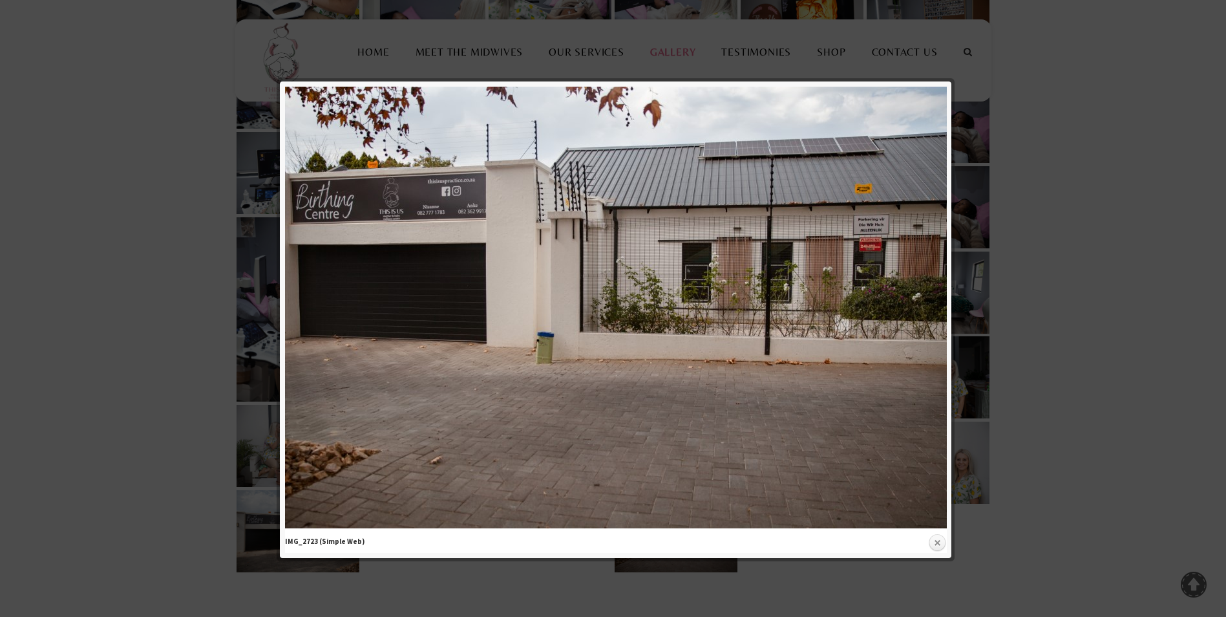
click at [936, 540] on link "Close" at bounding box center [936, 542] width 19 height 19
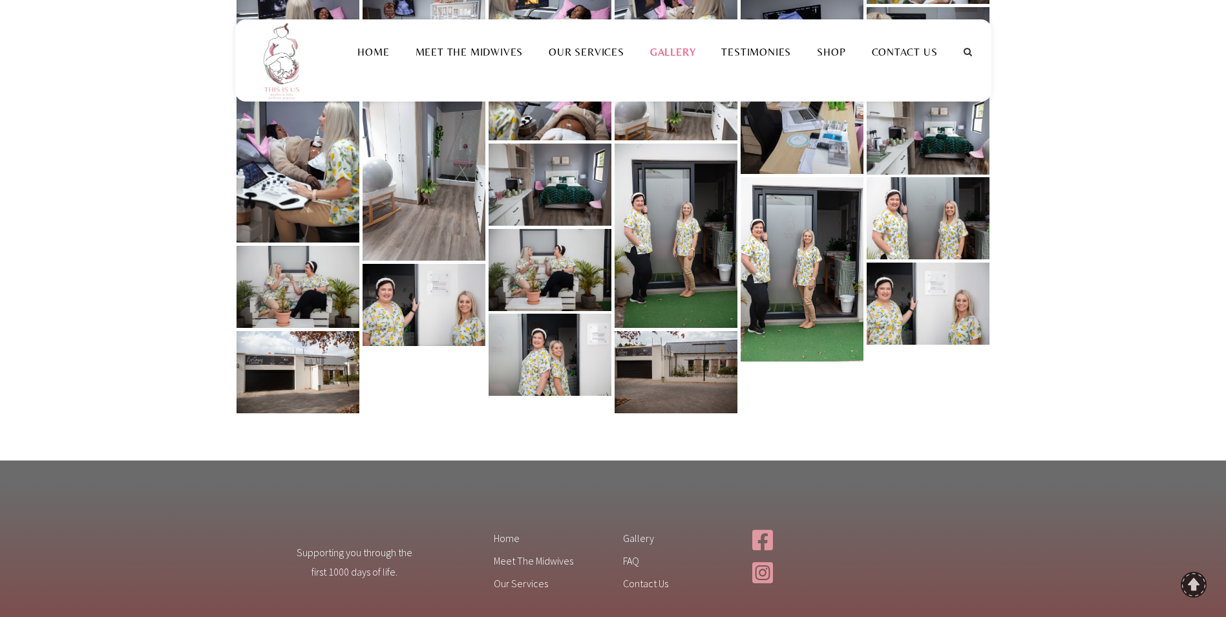
scroll to position [1228, 0]
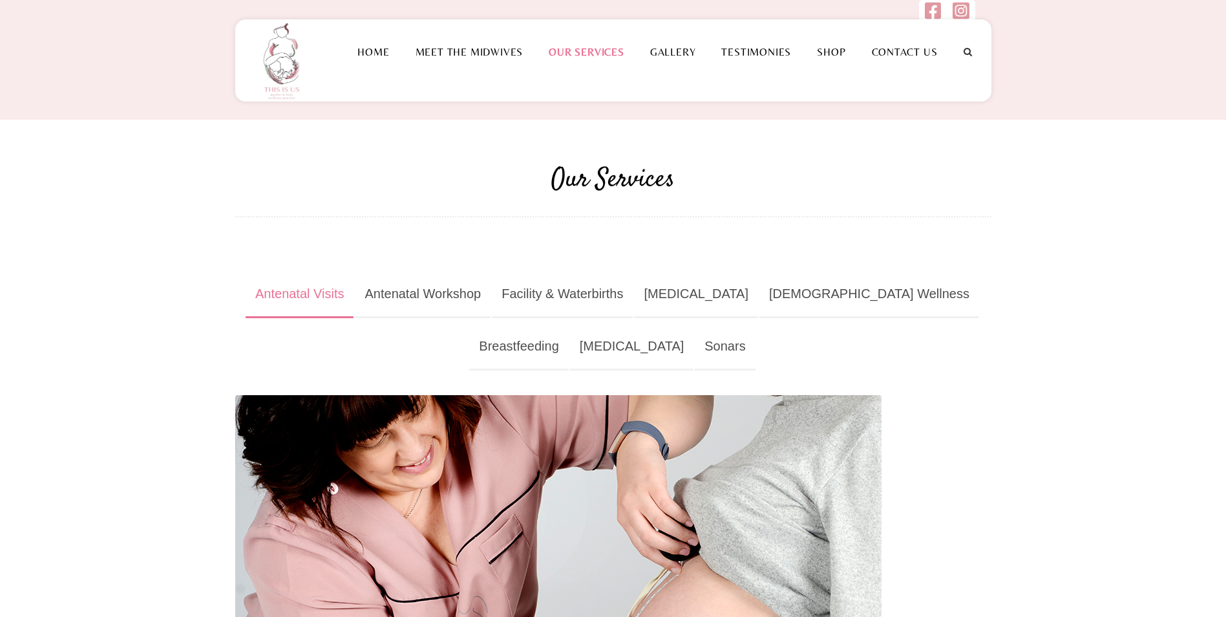
scroll to position [321, 0]
